Goal: Transaction & Acquisition: Purchase product/service

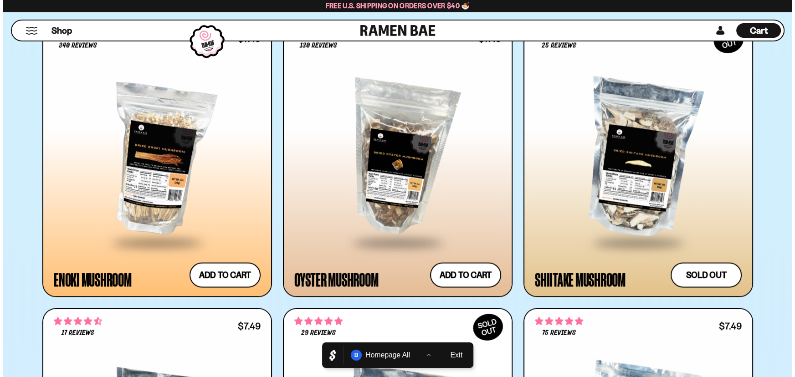
scroll to position [2097, 0]
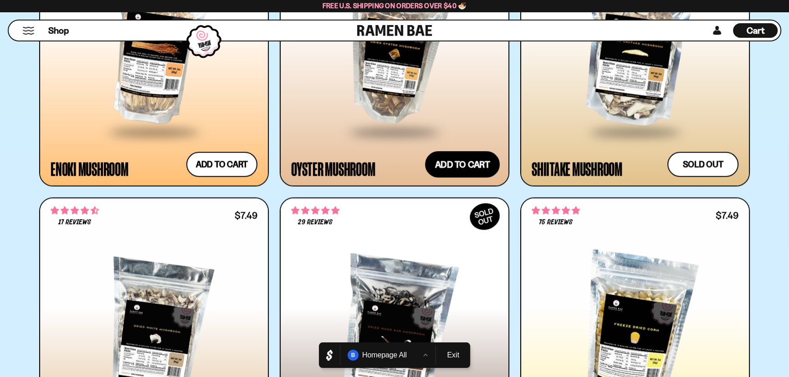
click at [472, 169] on button "Add to cart Add ― Regular price $7.49 Regular price Sale price $7.49 Unit price…" at bounding box center [462, 164] width 75 height 26
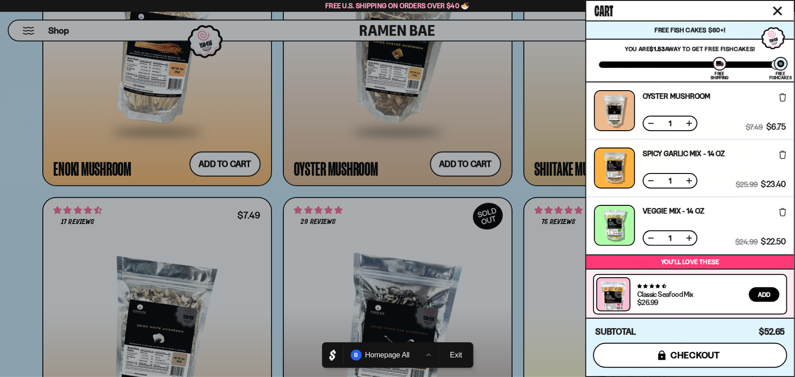
click at [686, 351] on span "checkout" at bounding box center [696, 356] width 50 height 10
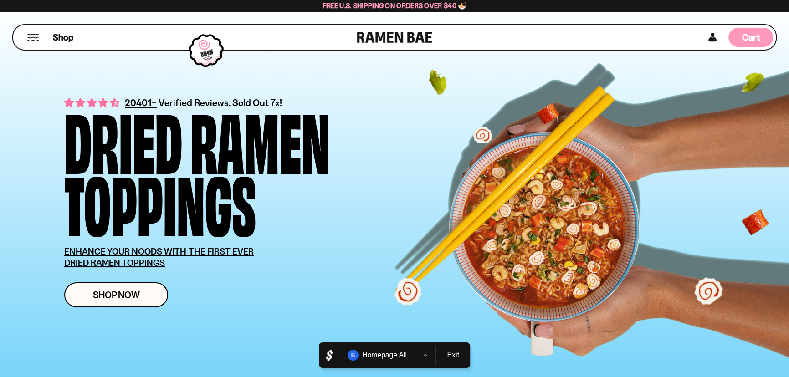
click at [759, 36] on span "Cart" at bounding box center [752, 37] width 18 height 11
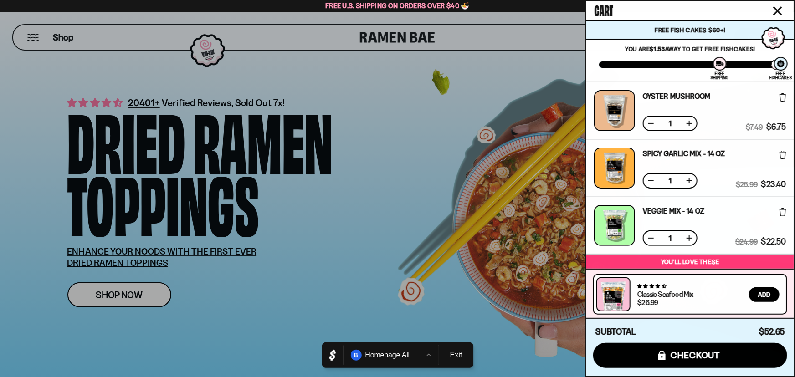
click at [688, 126] on button at bounding box center [689, 123] width 9 height 9
click at [644, 125] on div "Oyster Mushroom Free Gift Subscription: 2" at bounding box center [677, 110] width 68 height 41
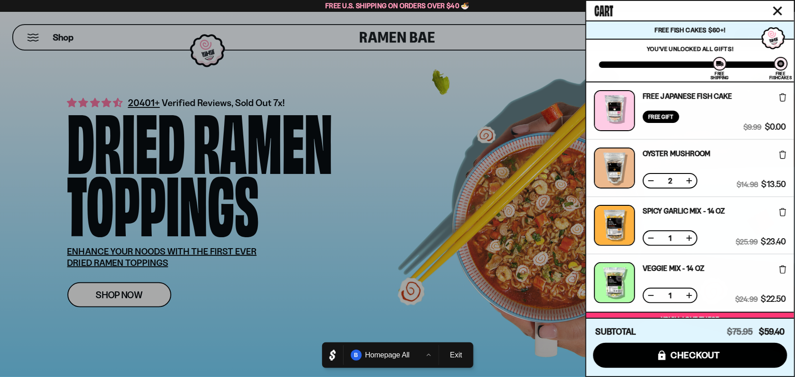
click at [648, 183] on button at bounding box center [651, 180] width 9 height 9
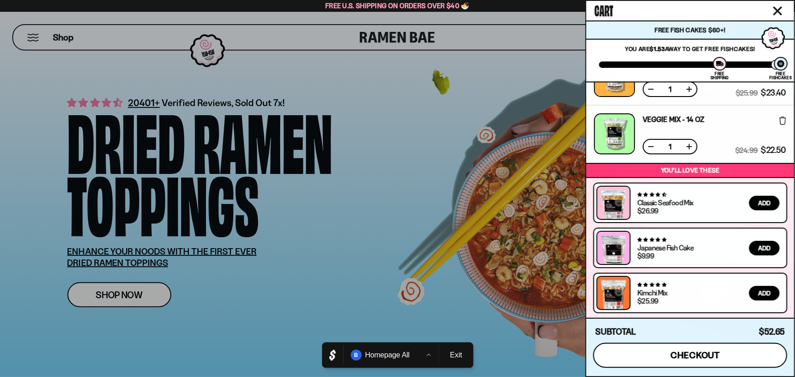
click at [720, 369] on div "Subtotal $58.47 $52.65 icons8-lock checkout" at bounding box center [691, 347] width 208 height 58
click at [720, 360] on span "checkout" at bounding box center [696, 356] width 50 height 10
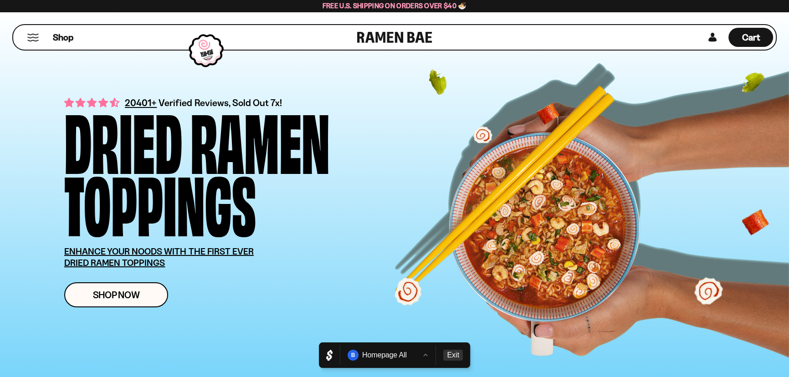
click at [455, 356] on button "Exit" at bounding box center [453, 355] width 20 height 11
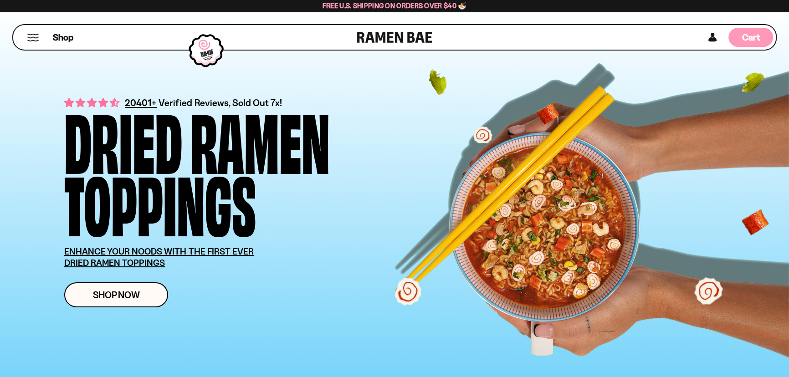
click at [743, 44] on div "Cart D0381C2F-513E-4F90-8A41-6F0A75DCBAAA" at bounding box center [751, 37] width 45 height 19
click at [750, 43] on div "Cart D0381C2F-513E-4F90-8A41-6F0A75DCBAAA" at bounding box center [752, 37] width 18 height 12
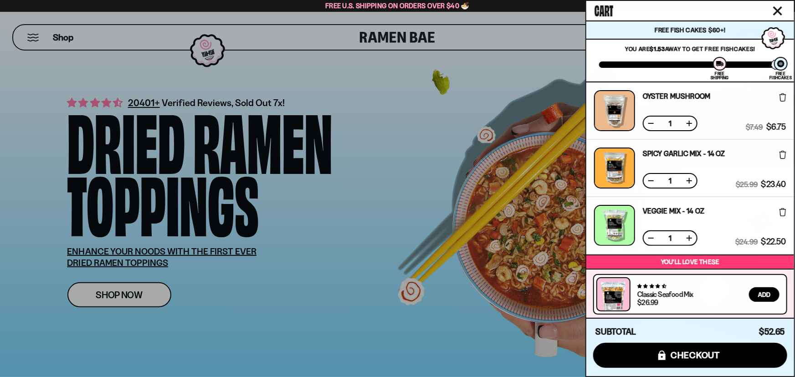
click at [783, 215] on icon at bounding box center [783, 212] width 7 height 8
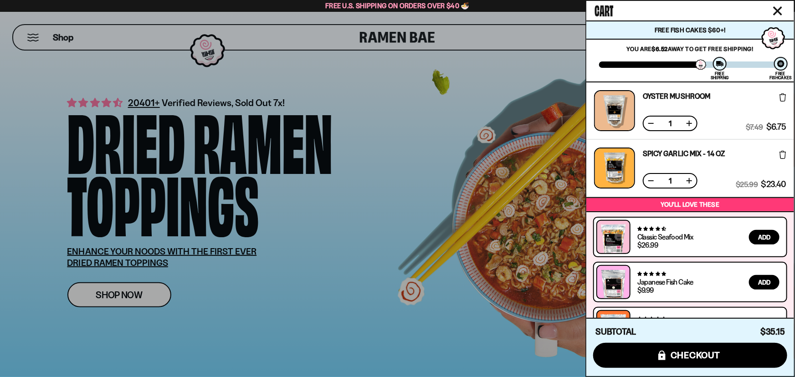
click at [782, 154] on icon at bounding box center [783, 155] width 7 height 8
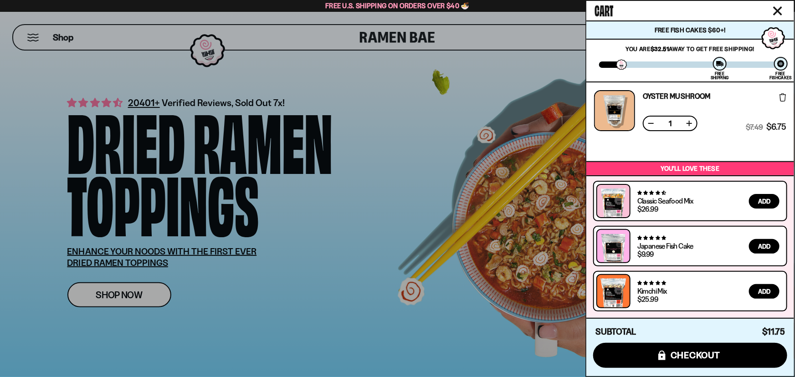
click at [781, 96] on icon at bounding box center [783, 97] width 7 height 8
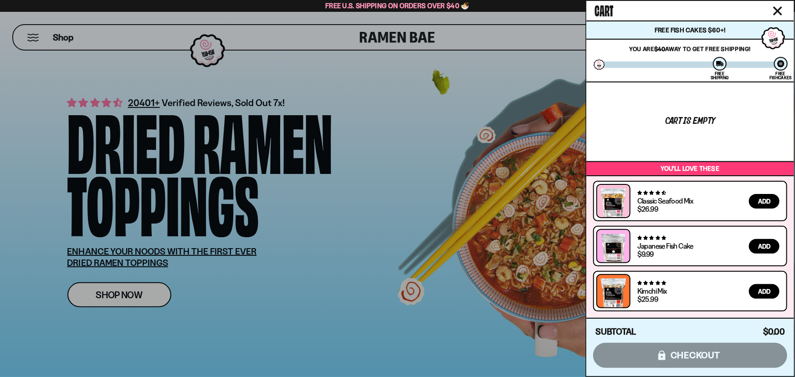
click at [325, 124] on div at bounding box center [397, 188] width 795 height 377
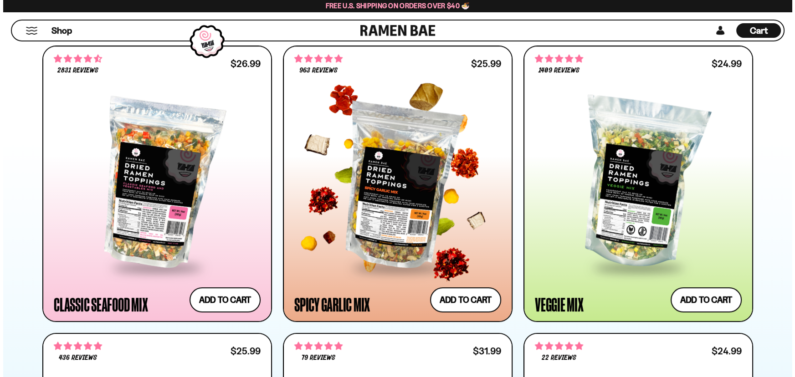
scroll to position [538, 0]
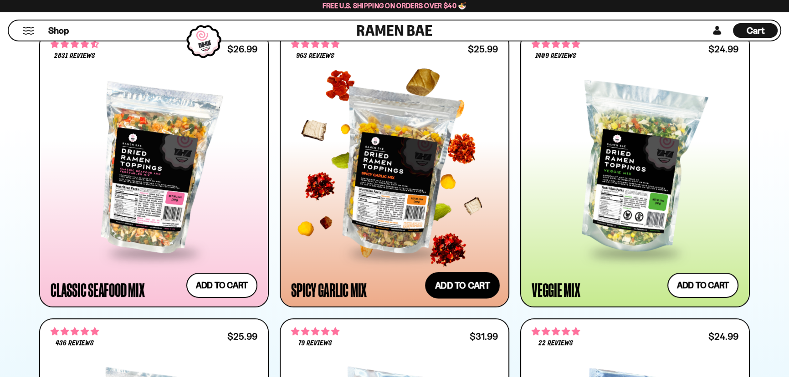
click at [468, 287] on button "Add to cart Add ― Regular price $25.99 Regular price Sale price $25.99 Unit pri…" at bounding box center [462, 285] width 75 height 26
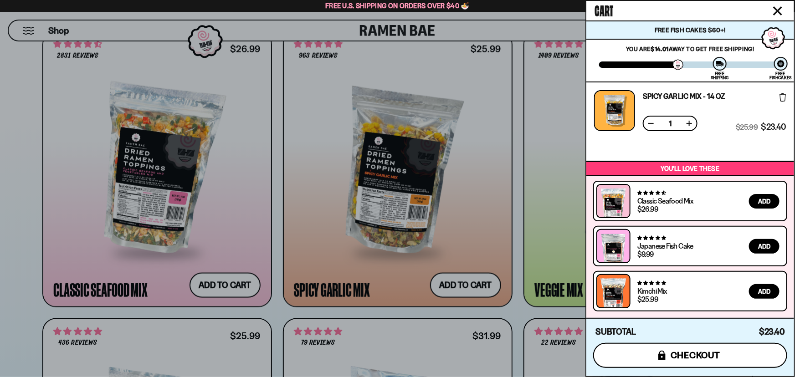
click at [720, 356] on span "checkout" at bounding box center [696, 356] width 50 height 10
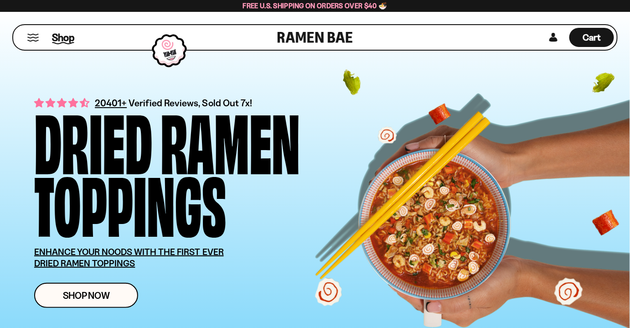
click at [62, 32] on span "Shop" at bounding box center [63, 38] width 22 height 14
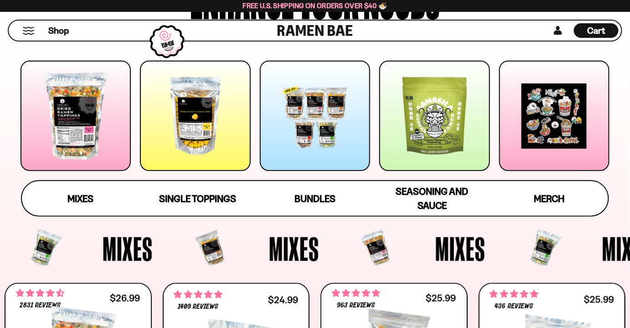
click at [193, 124] on div at bounding box center [195, 116] width 110 height 110
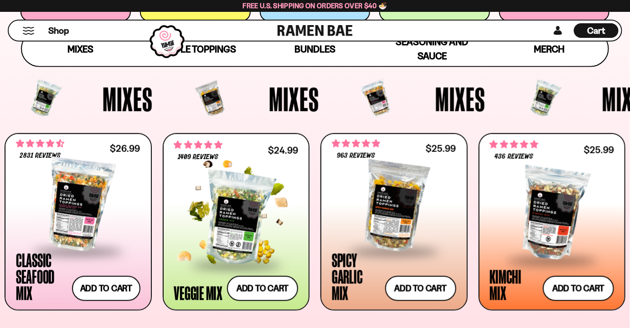
scroll to position [281, 0]
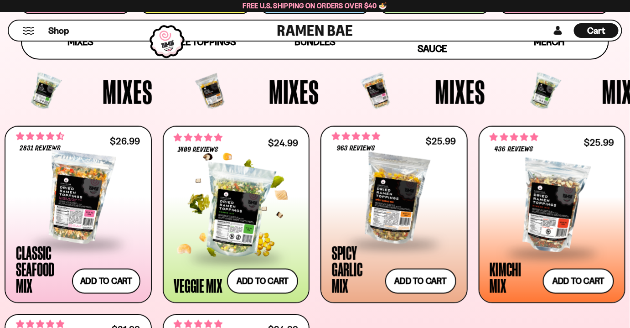
click at [237, 166] on div at bounding box center [236, 210] width 124 height 91
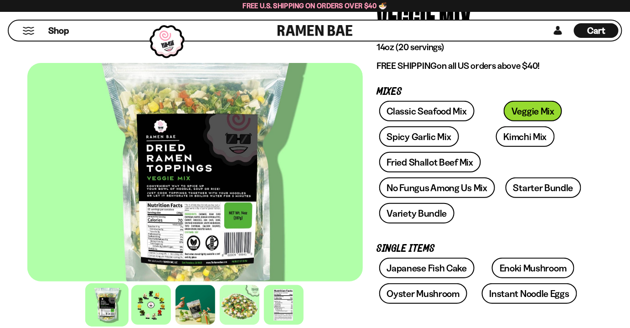
scroll to position [124, 0]
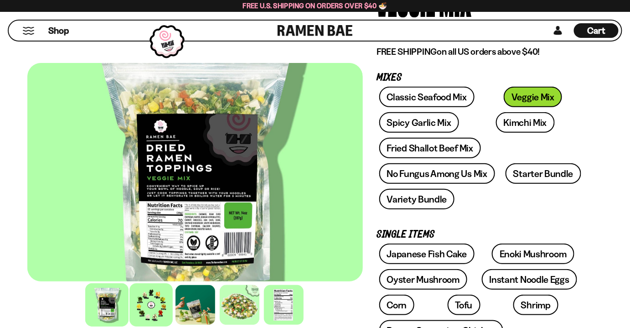
click at [155, 313] on div at bounding box center [150, 304] width 43 height 43
